Goal: Information Seeking & Learning: Find specific fact

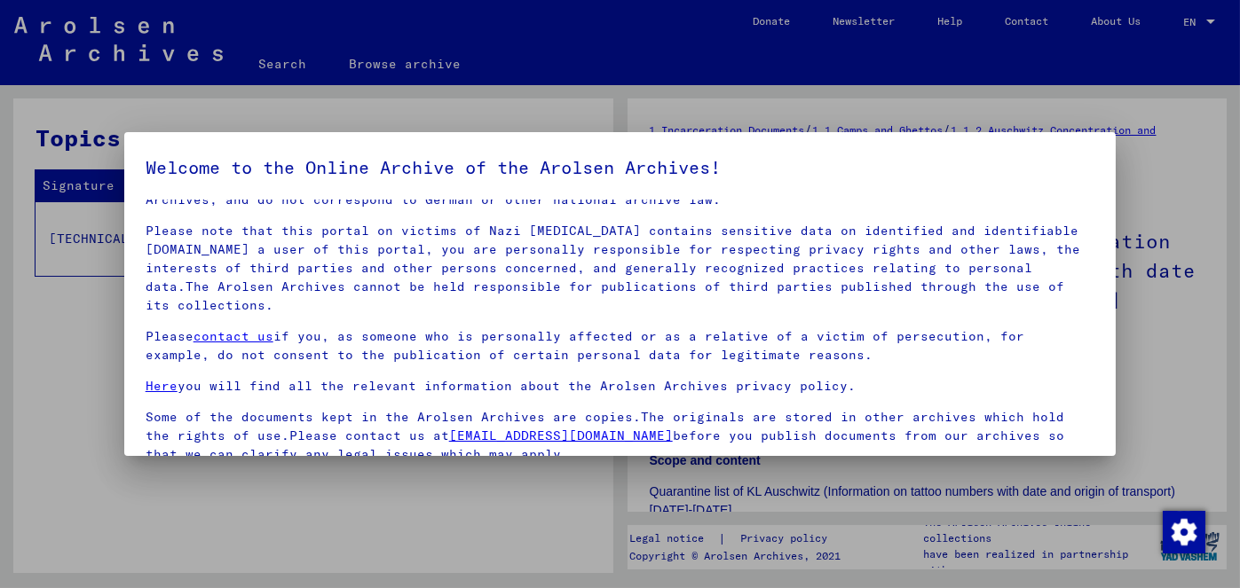
scroll to position [146, 0]
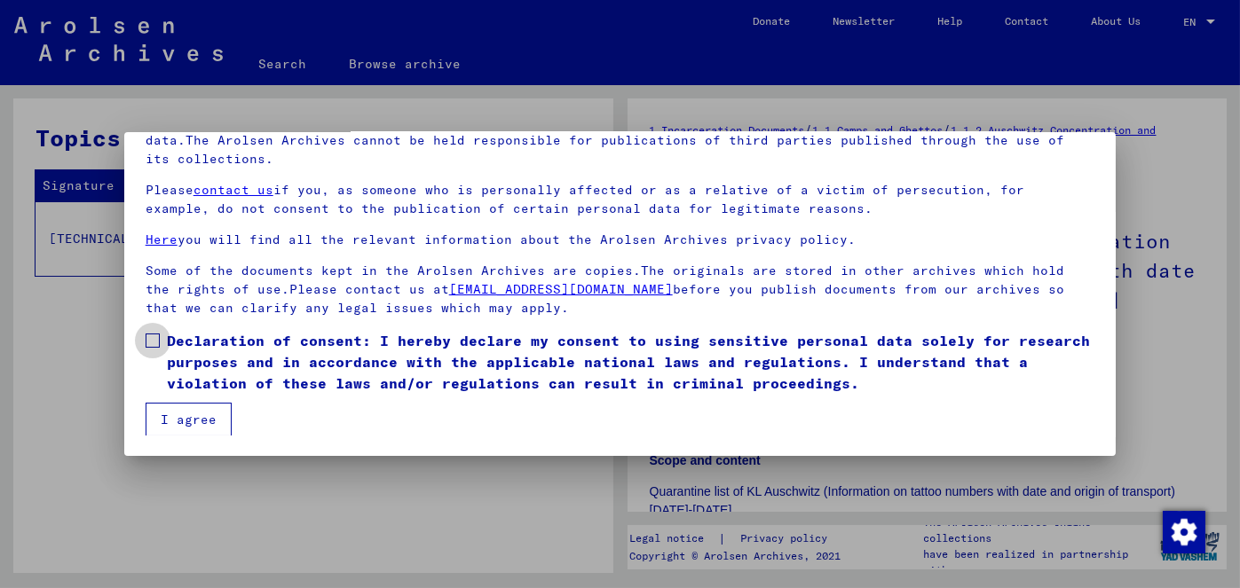
click at [147, 338] on span at bounding box center [153, 341] width 14 height 14
click at [193, 421] on button "I agree" at bounding box center [189, 420] width 86 height 34
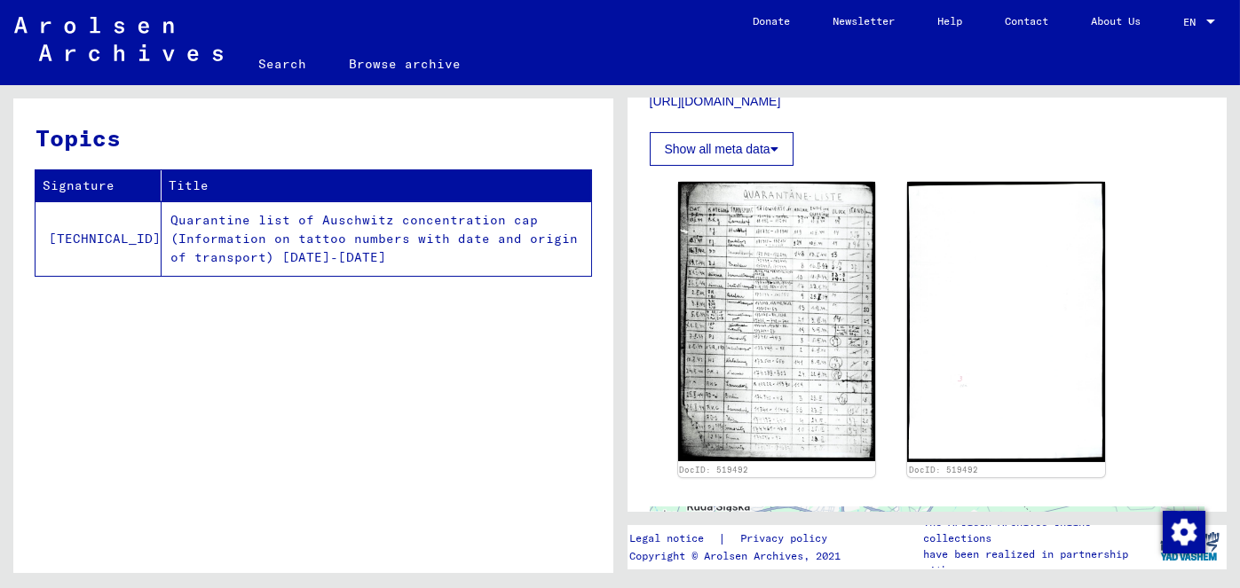
scroll to position [533, 0]
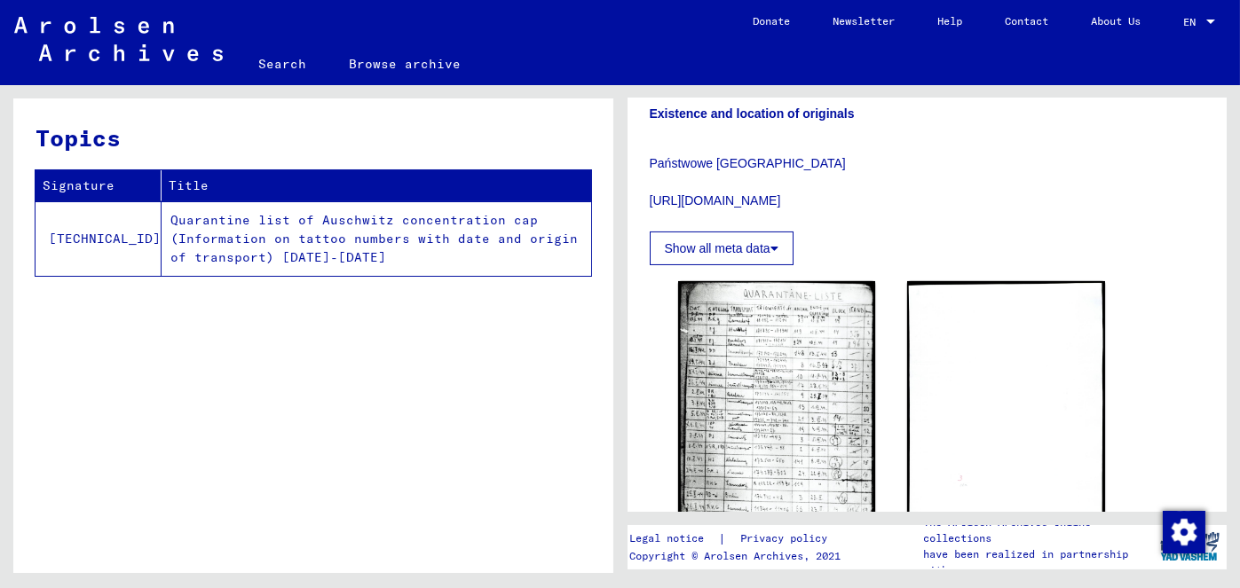
click at [782, 265] on button "Show all meta data" at bounding box center [722, 249] width 144 height 34
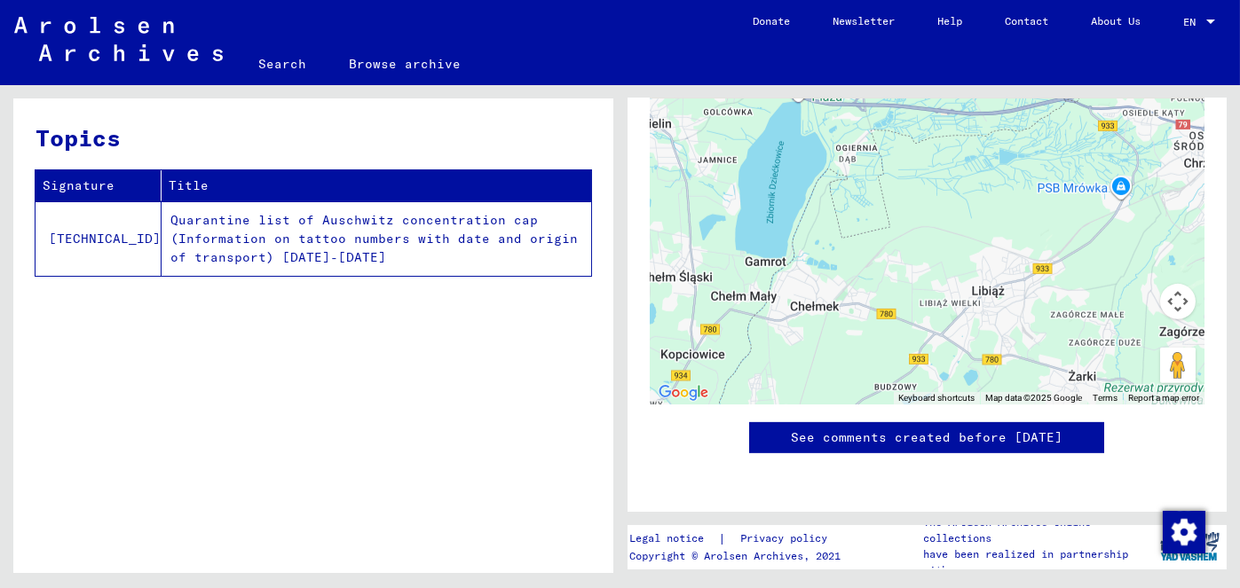
scroll to position [1864, 0]
drag, startPoint x: 1230, startPoint y: 402, endPoint x: 1228, endPoint y: 470, distance: 67.5
click at [1228, 470] on div "1 Incarceration Documents / 1.1 Camps and Ghettos / 1.1.2 Auschwitz Concentrati…" at bounding box center [930, 329] width 620 height 488
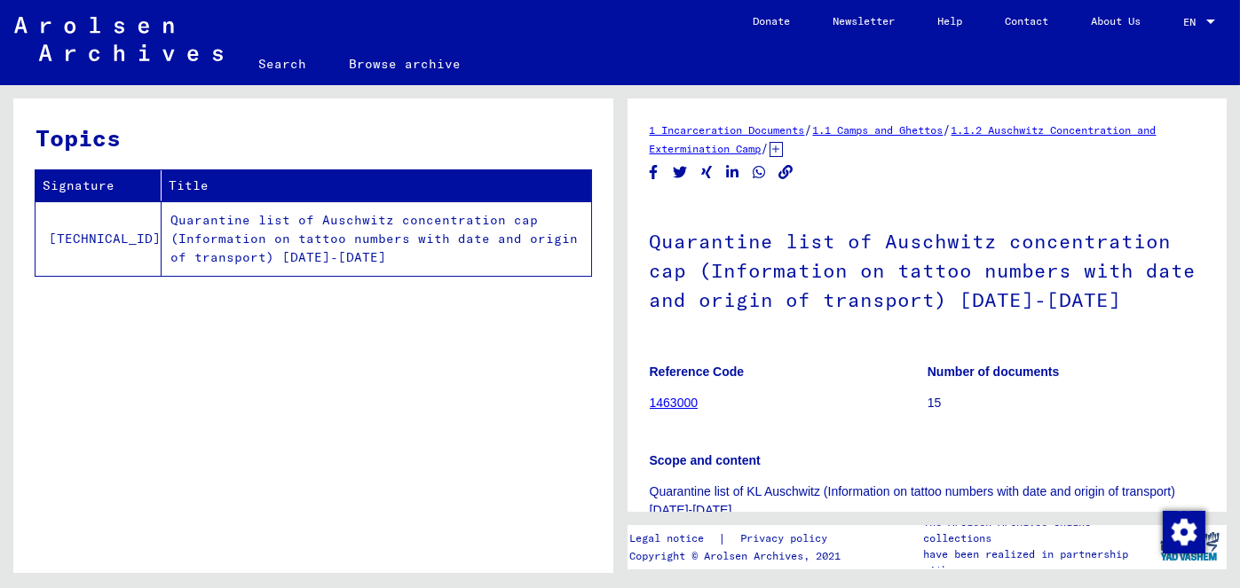
click at [366, 230] on td "Quarantine list of Auschwitz concentration cap (Information on tattoo numbers w…" at bounding box center [377, 238] width 430 height 75
click at [760, 280] on h1 "Quarantine list of Auschwitz concentration cap (Information on tattoo numbers w…" at bounding box center [928, 269] width 556 height 137
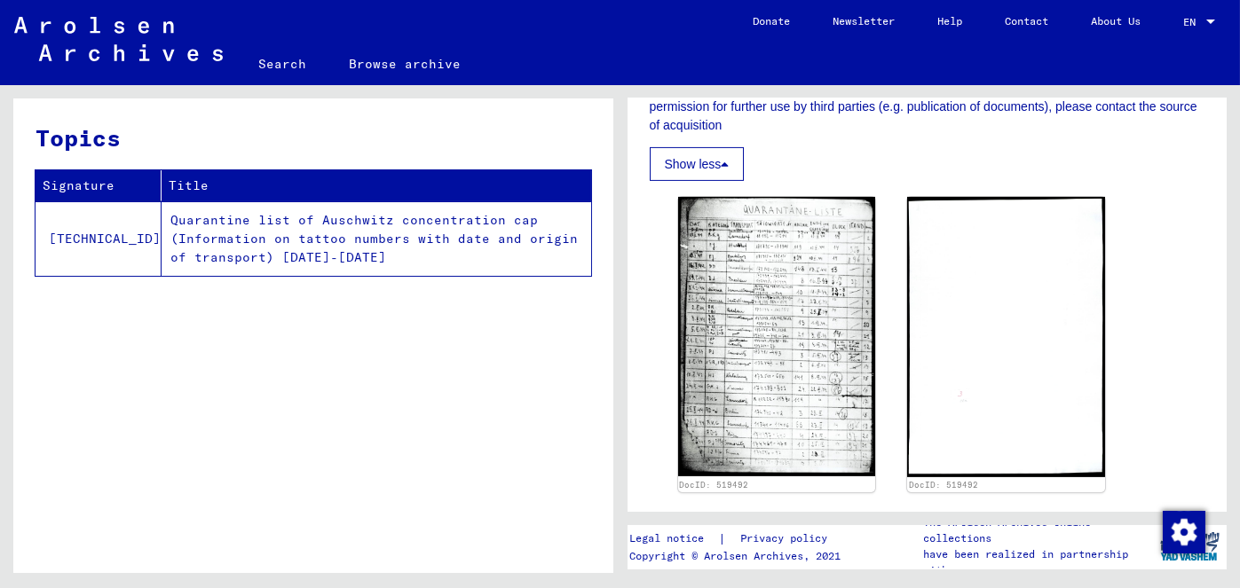
scroll to position [1154, 0]
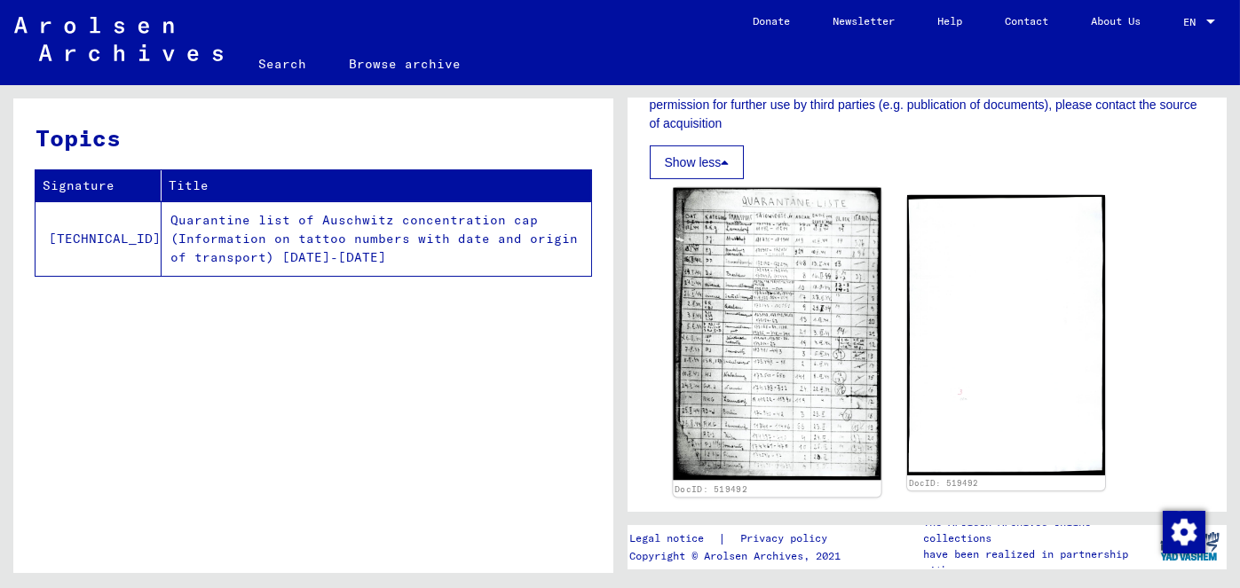
click at [747, 310] on img at bounding box center [777, 334] width 208 height 293
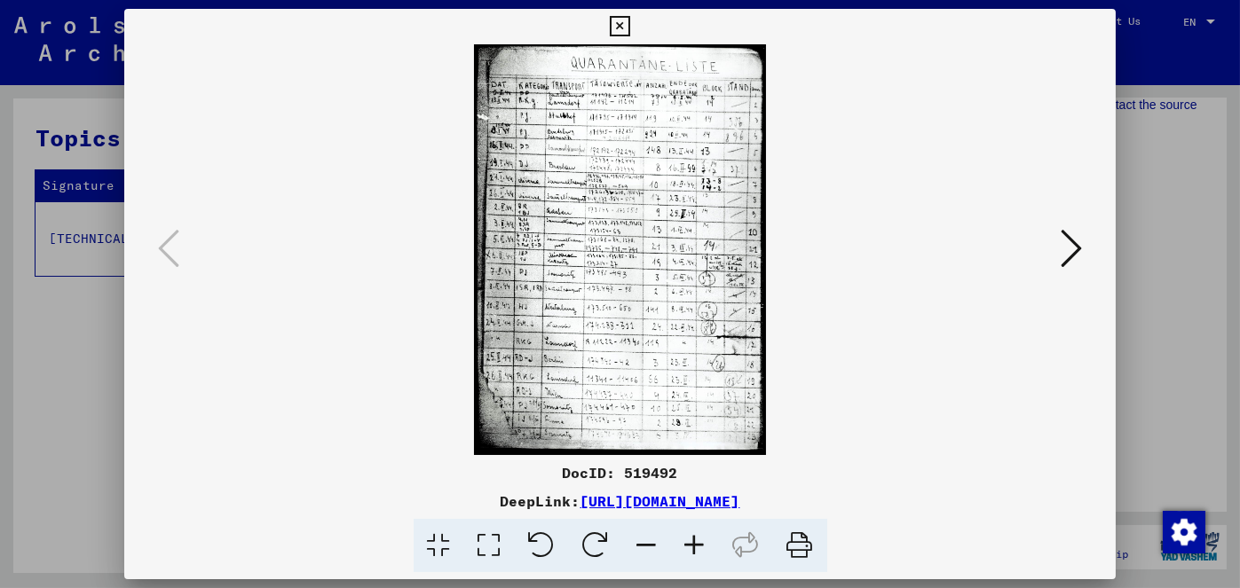
click at [1078, 240] on icon at bounding box center [1071, 248] width 21 height 43
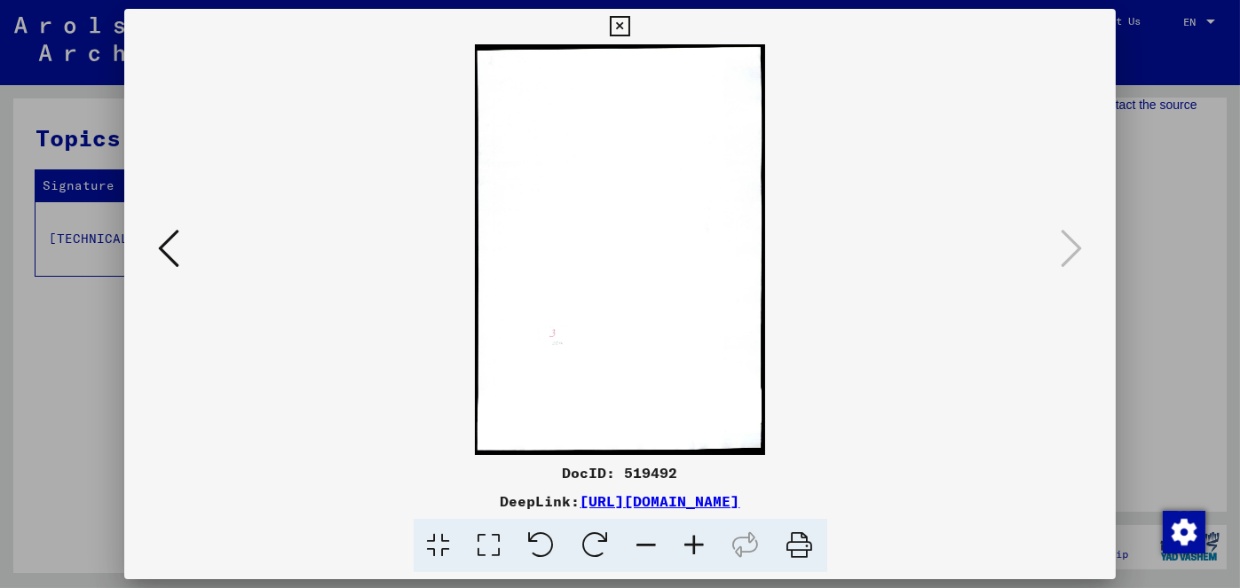
click at [620, 27] on icon at bounding box center [620, 26] width 20 height 21
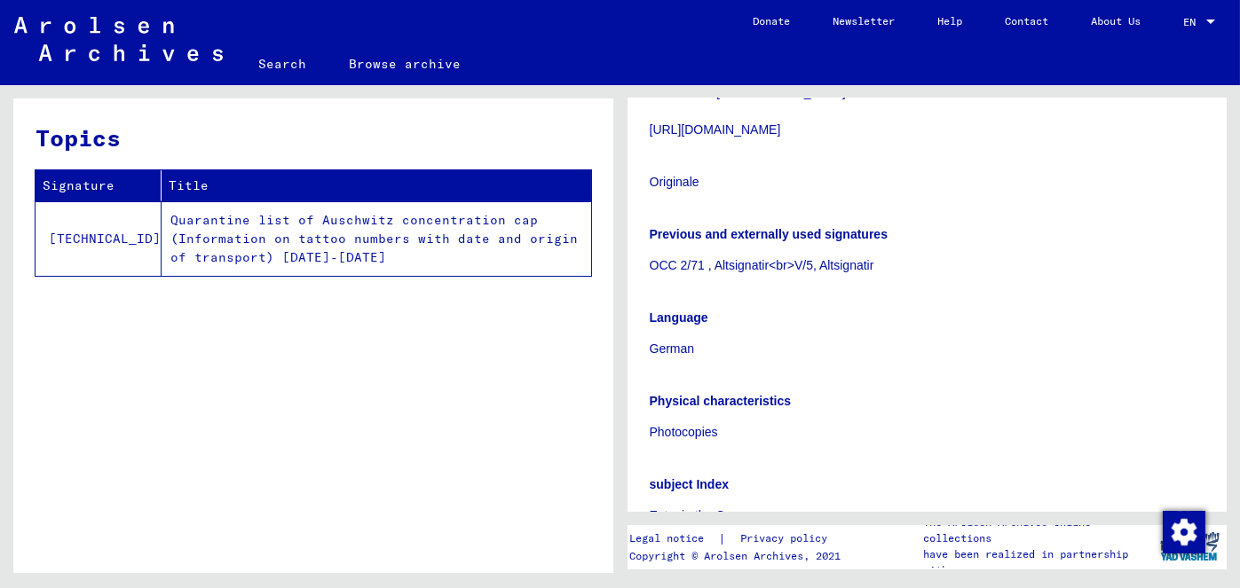
scroll to position [355, 0]
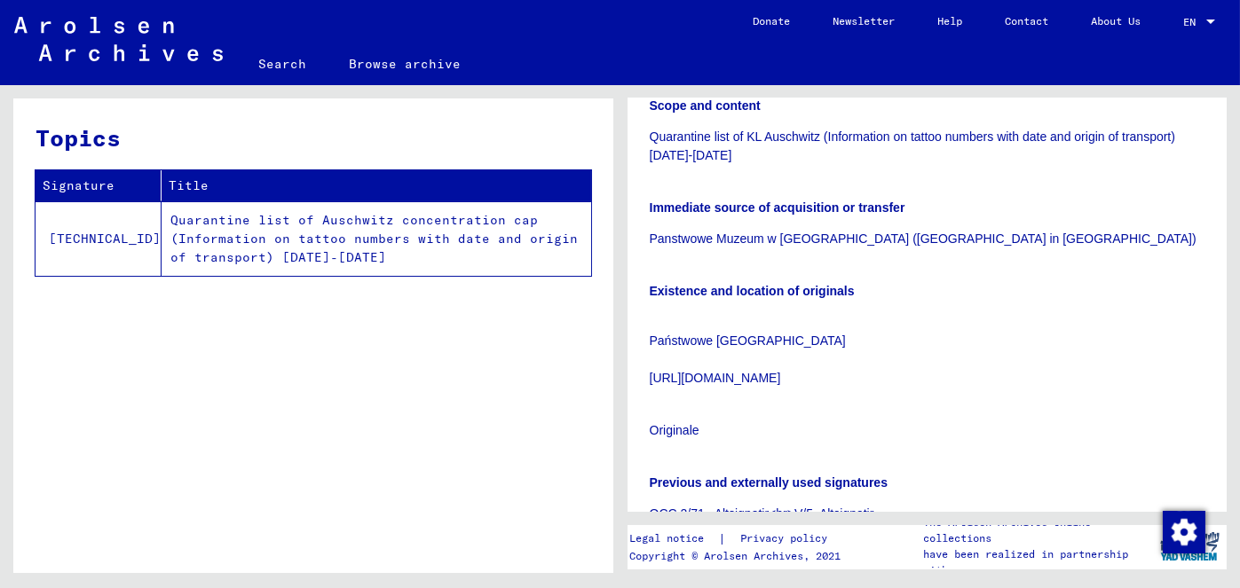
click at [1064, 217] on p "Immediate source of acquisition or transfer" at bounding box center [928, 208] width 556 height 19
